Goal: Find specific page/section: Locate a particular part of the current website

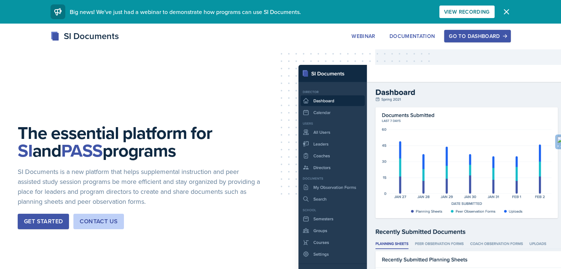
click at [505, 35] on div "Go to Dashboard" at bounding box center [477, 36] width 57 height 6
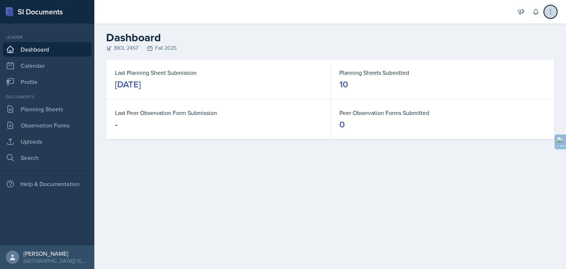
click at [552, 11] on icon at bounding box center [550, 11] width 7 height 7
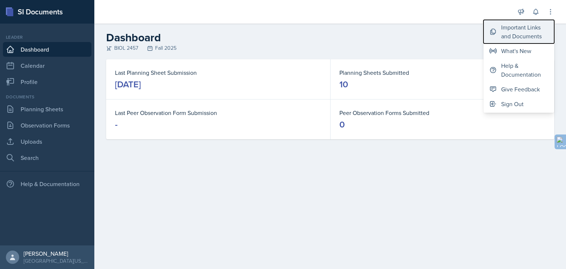
click at [509, 34] on div "Important Links and Documents" at bounding box center [524, 32] width 47 height 18
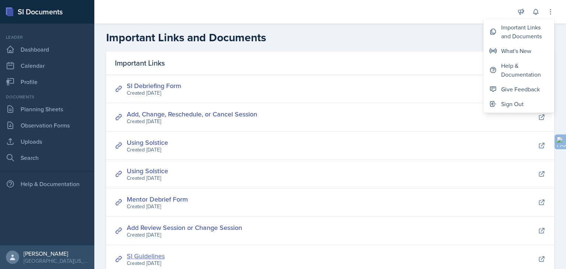
click at [144, 256] on link "SI Guidelines" at bounding box center [146, 255] width 38 height 9
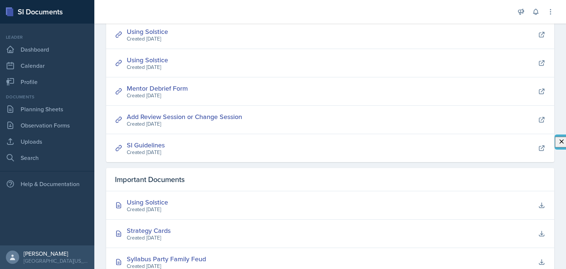
scroll to position [114, 0]
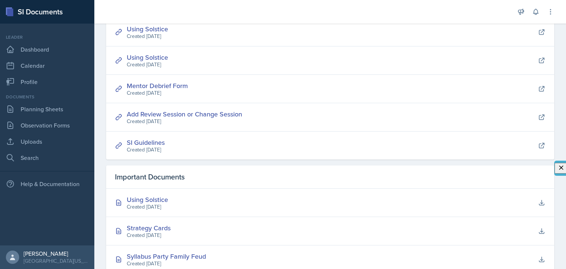
drag, startPoint x: 566, startPoint y: 144, endPoint x: 565, endPoint y: 181, distance: 37.2
click at [566, 174] on div "button" at bounding box center [572, 168] width 10 height 10
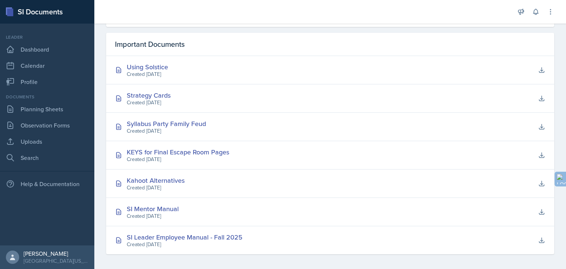
scroll to position [248, 0]
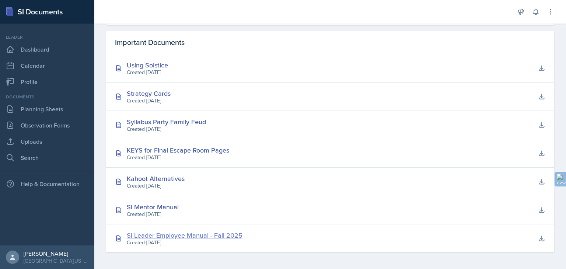
click at [178, 235] on div "SI Leader Employee Manual - Fall 2025" at bounding box center [185, 235] width 116 height 10
click at [45, 110] on link "Planning Sheets" at bounding box center [47, 109] width 88 height 15
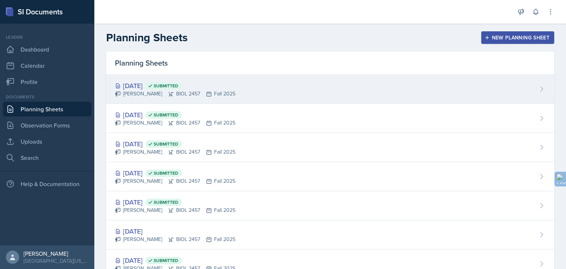
click at [164, 89] on div "[DATE] Submitted" at bounding box center [175, 86] width 121 height 10
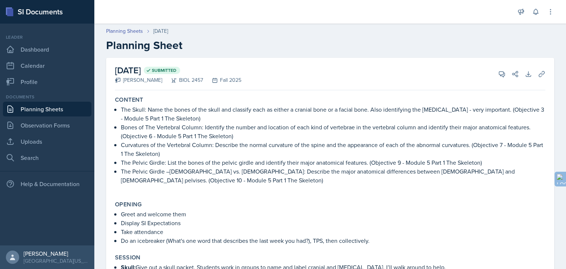
click at [271, 108] on p "The Skull: Name the bones of the skull and classify each as either a cranial bo…" at bounding box center [333, 114] width 425 height 18
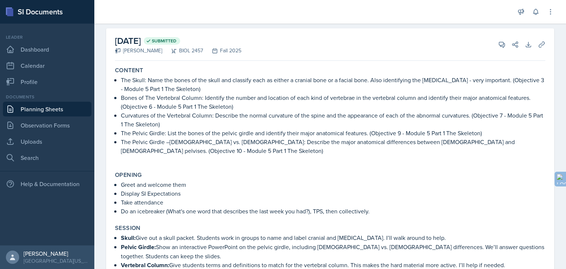
scroll to position [44, 0]
